Goal: Navigation & Orientation: Find specific page/section

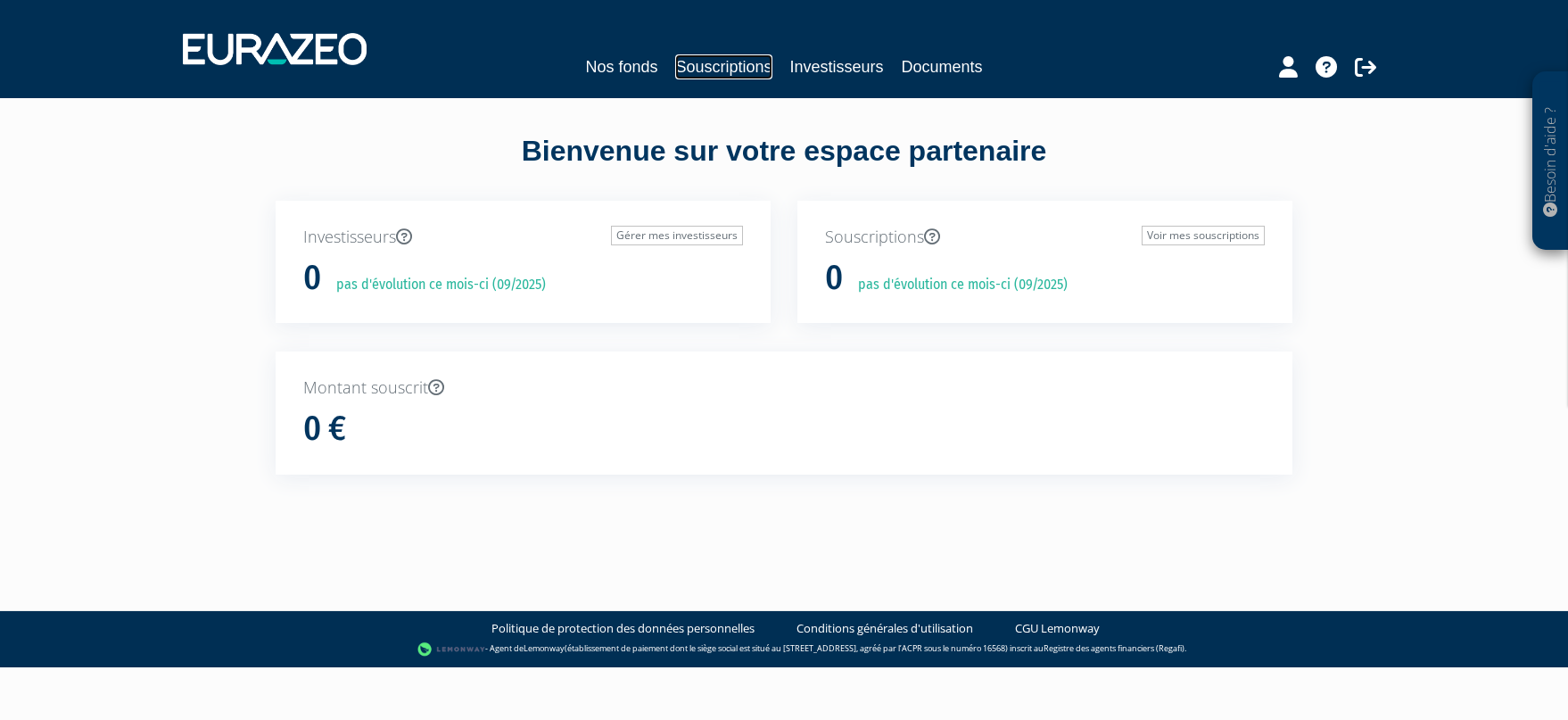
click at [713, 60] on link "Souscriptions" at bounding box center [723, 67] width 96 height 25
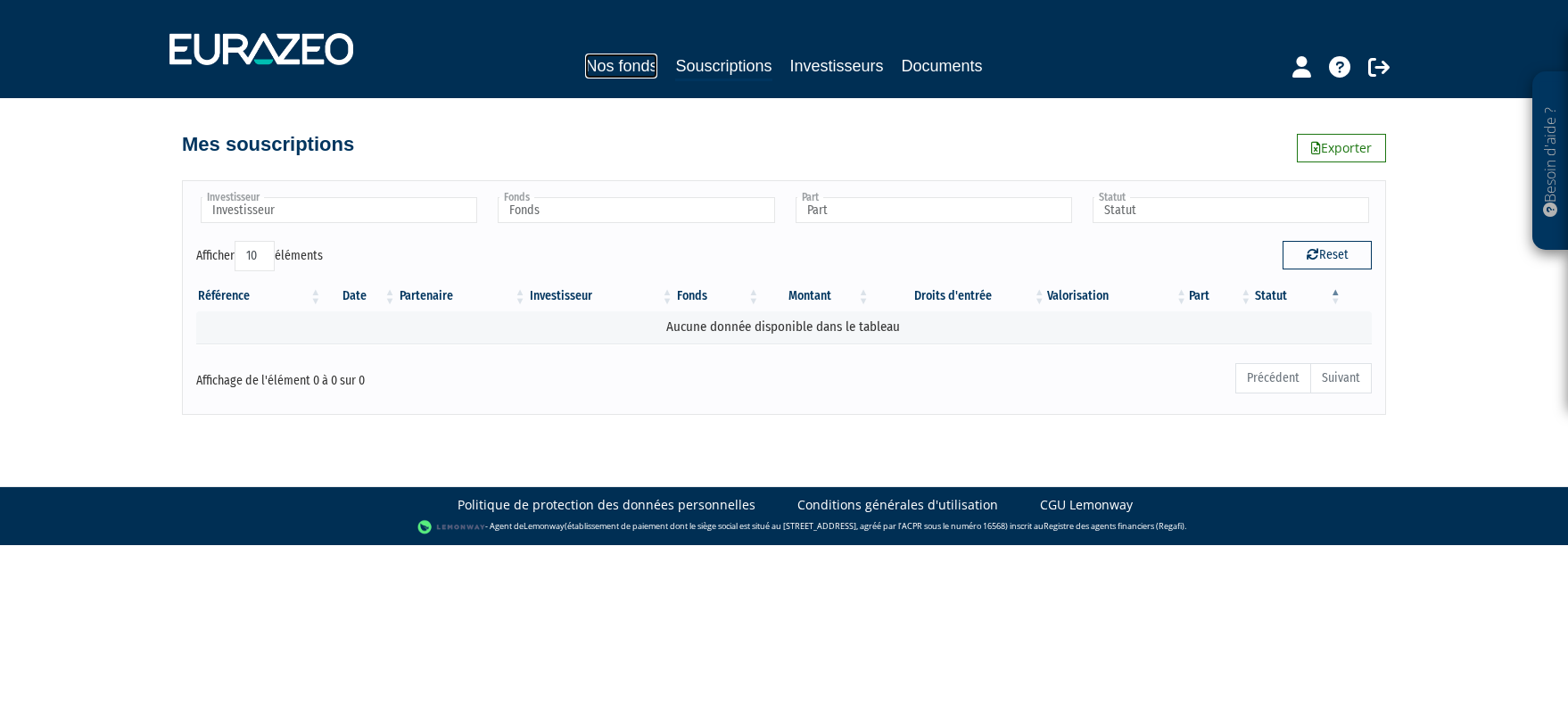
click at [622, 64] on link "Nos fonds" at bounding box center [621, 66] width 73 height 25
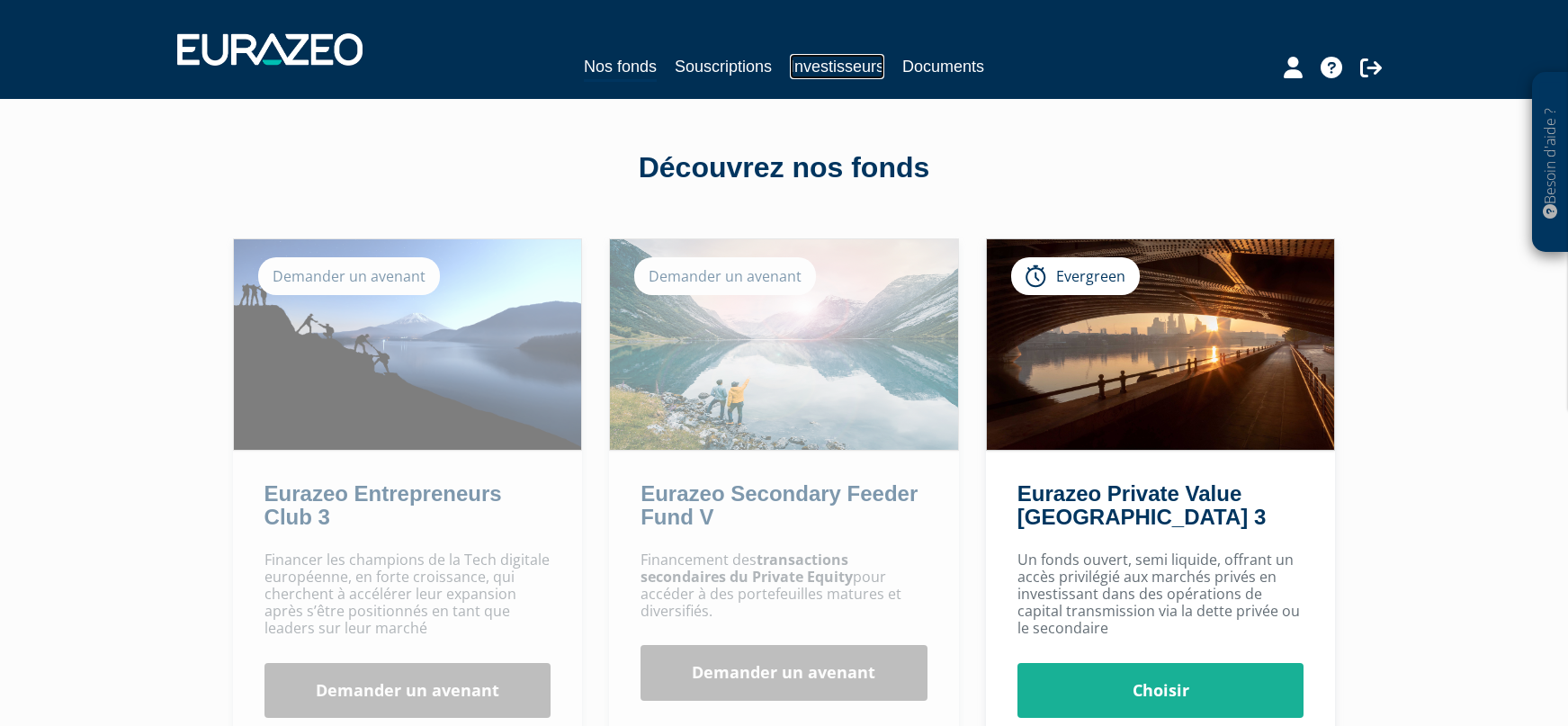
click at [814, 64] on link "Investisseurs" at bounding box center [837, 66] width 95 height 25
